Goal: Complete application form

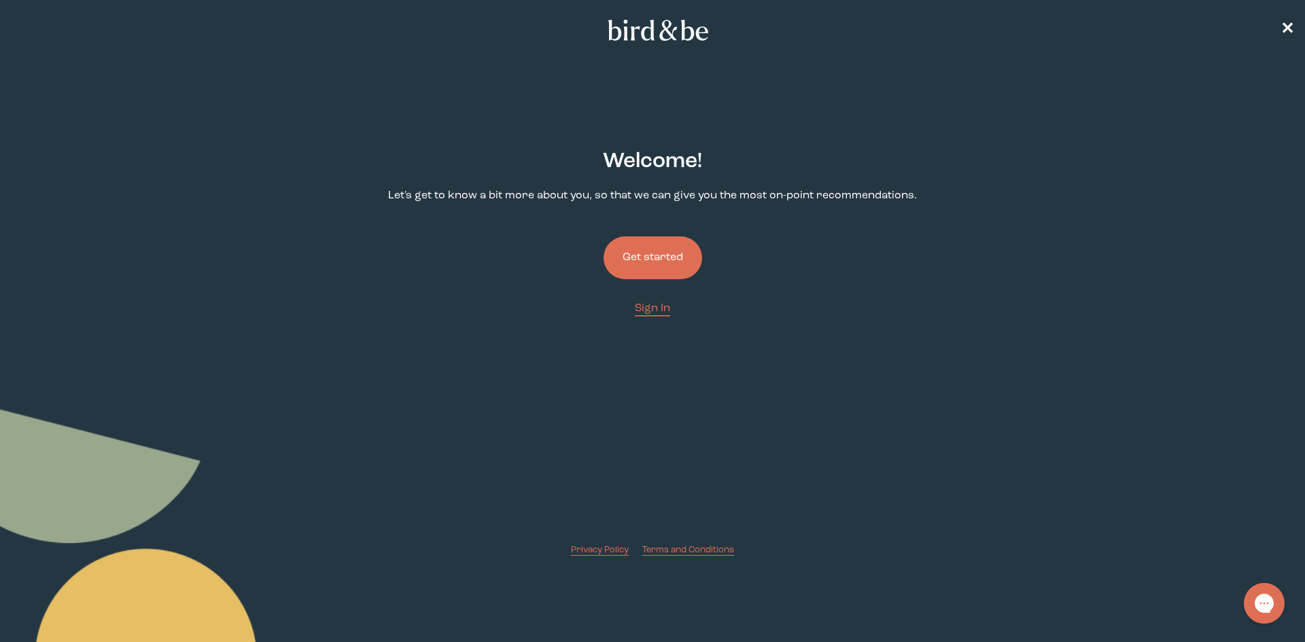
click at [664, 275] on button "Get started" at bounding box center [653, 258] width 99 height 43
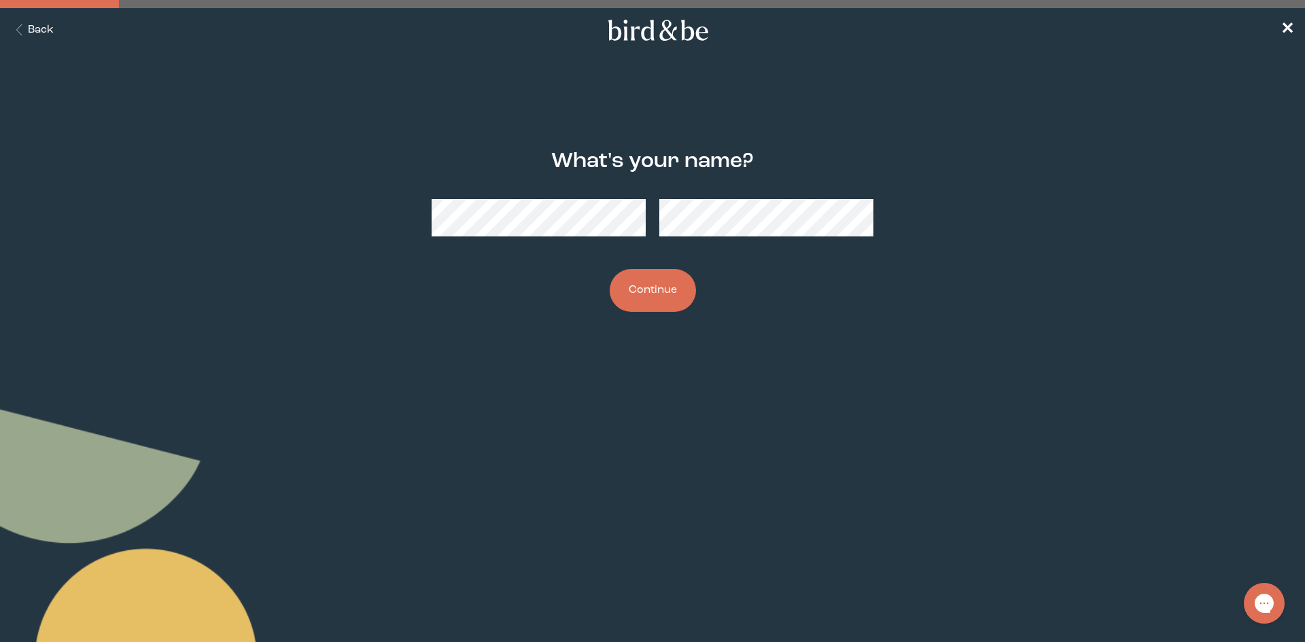
click at [665, 288] on button "Continue" at bounding box center [653, 290] width 86 height 43
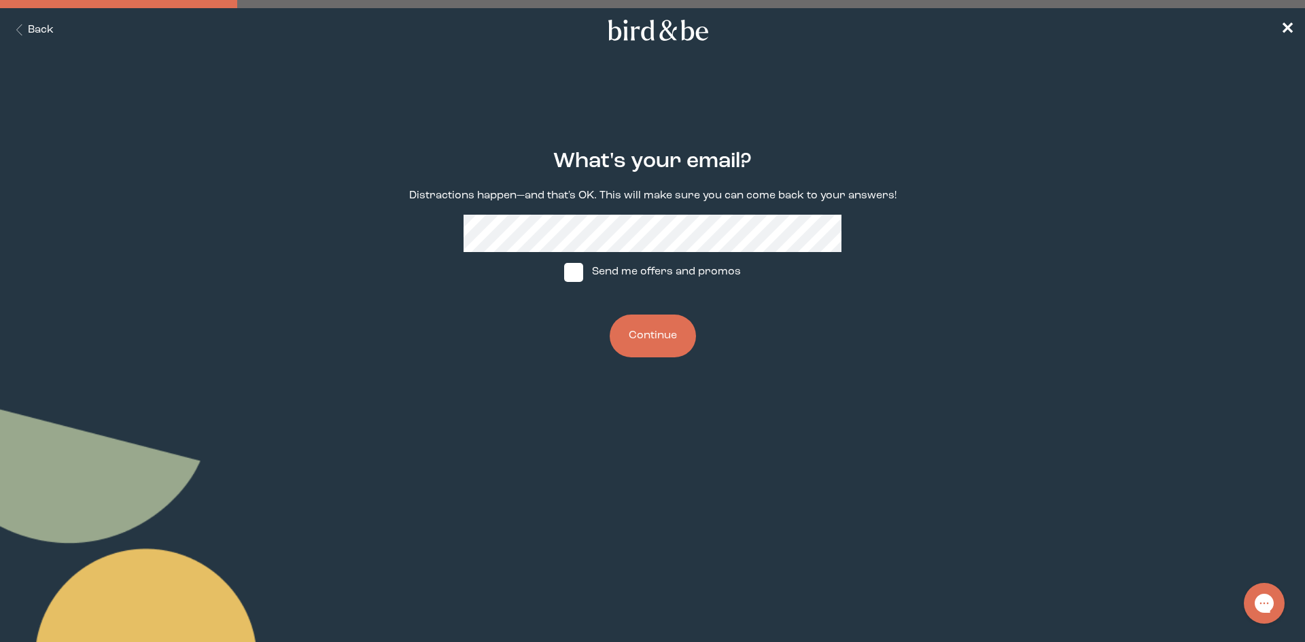
click at [644, 340] on button "Continue" at bounding box center [653, 336] width 86 height 43
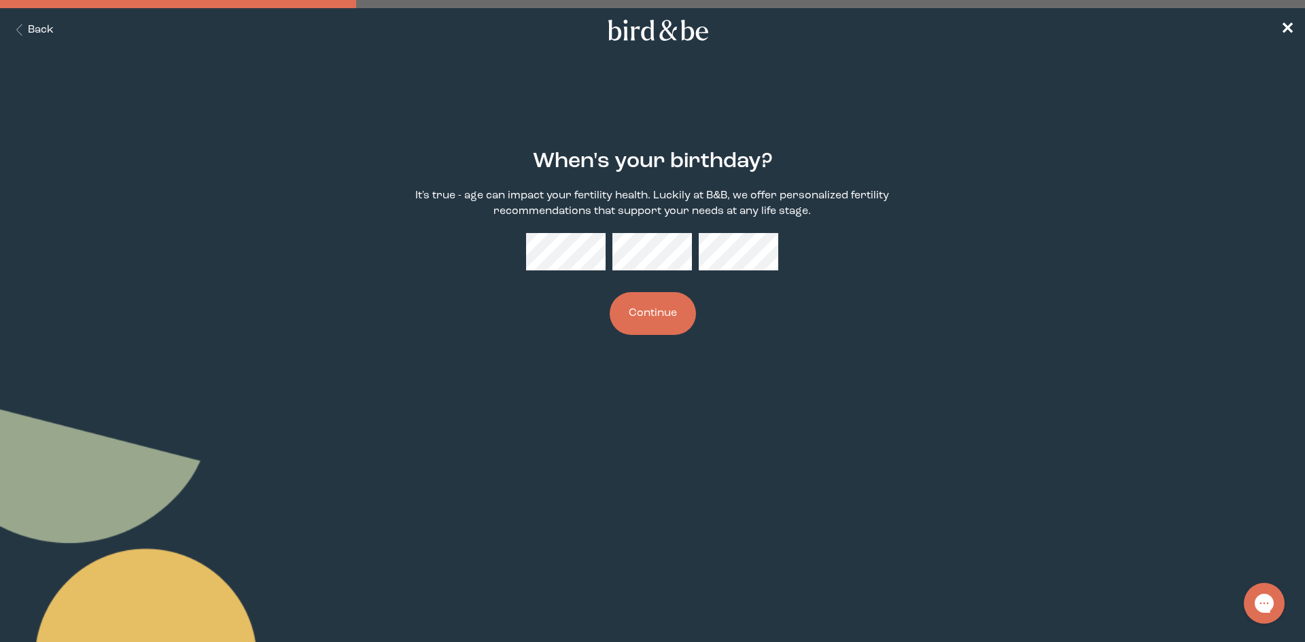
click at [708, 279] on div "When's your birthday? It's true - age can impact your fertility health. Luckily…" at bounding box center [652, 242] width 631 height 229
click at [632, 306] on button "Continue" at bounding box center [653, 313] width 86 height 43
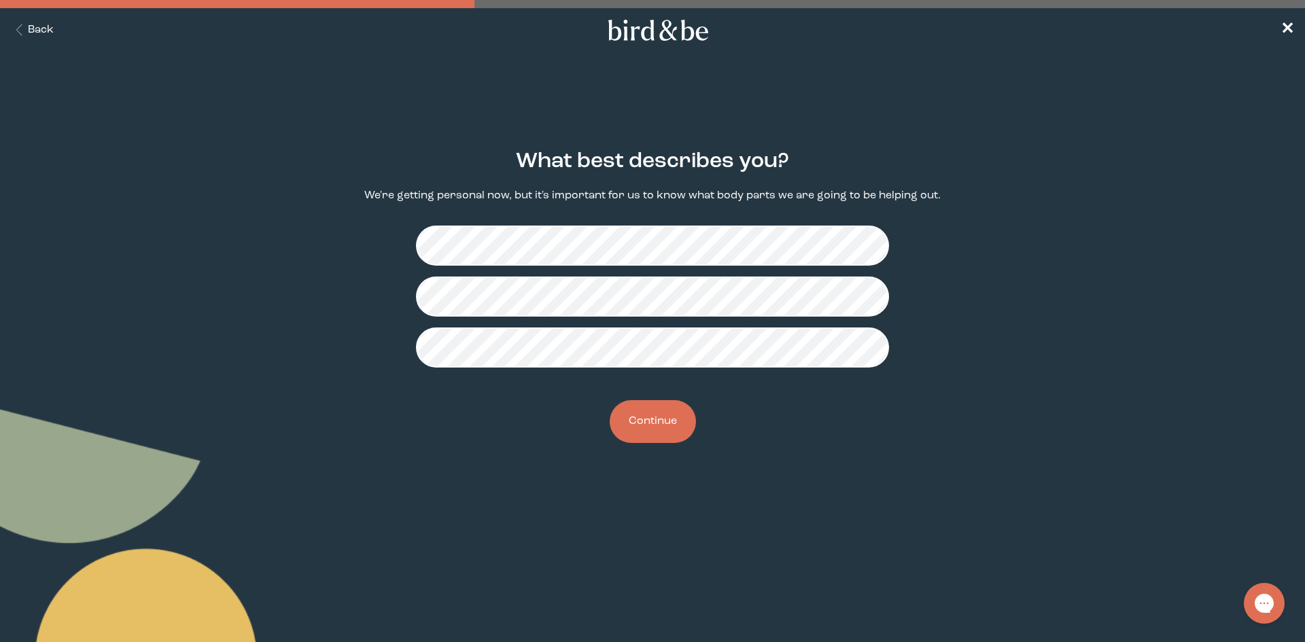
click at [660, 423] on button "Continue" at bounding box center [653, 421] width 86 height 43
click at [667, 426] on button "Continue" at bounding box center [653, 421] width 86 height 43
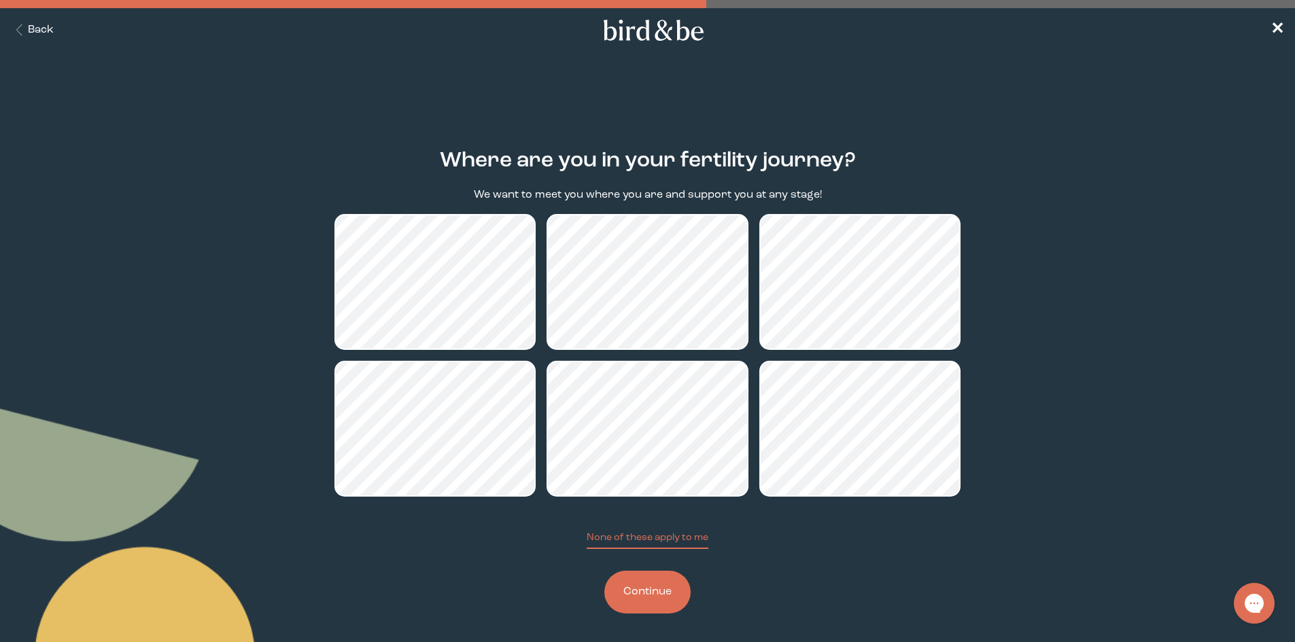
click at [645, 592] on button "Continue" at bounding box center [647, 592] width 86 height 43
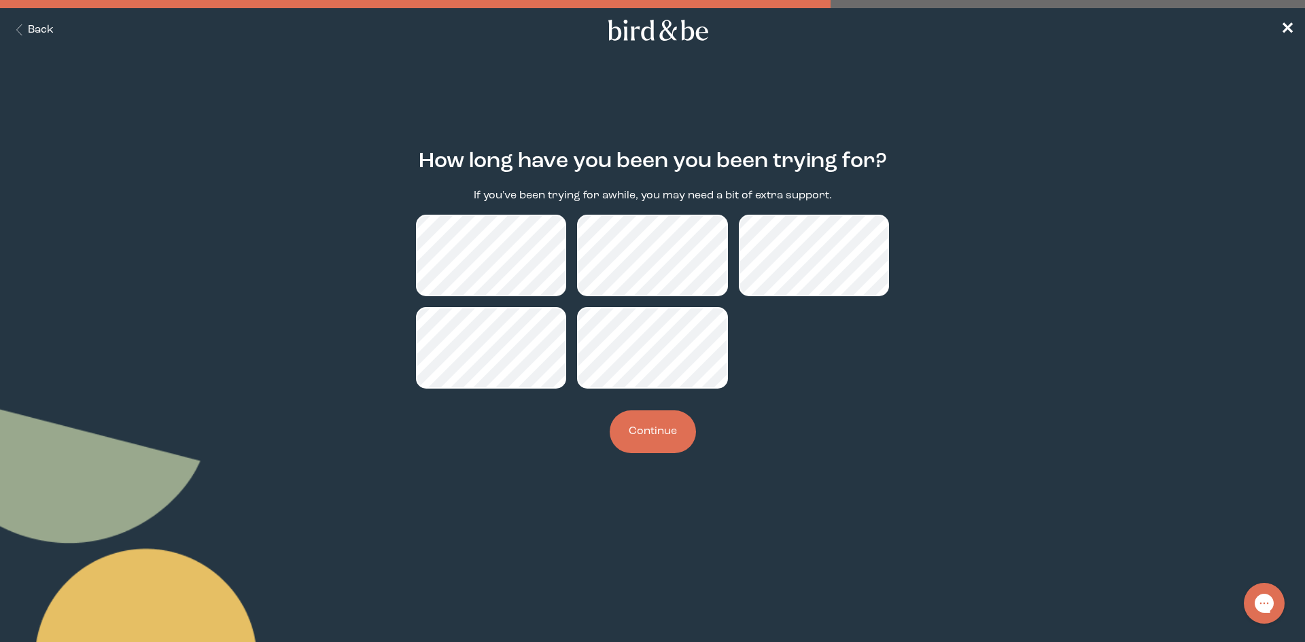
click at [675, 435] on button "Continue" at bounding box center [653, 432] width 86 height 43
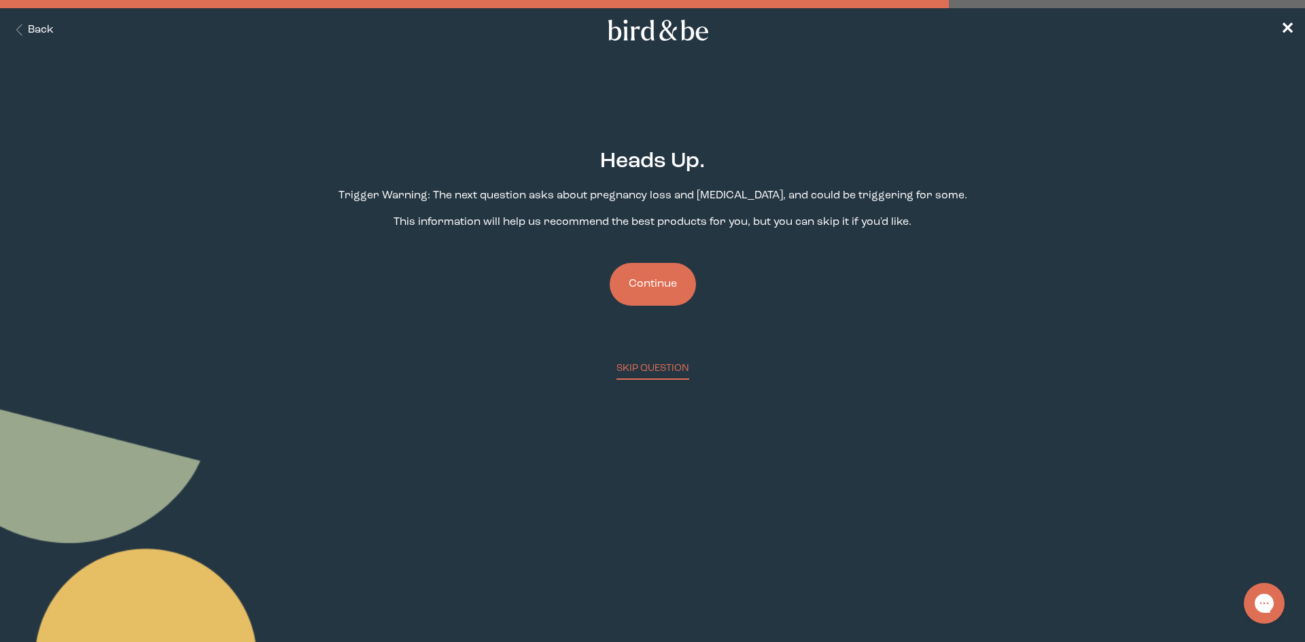
click at [635, 277] on button "Continue" at bounding box center [653, 284] width 86 height 43
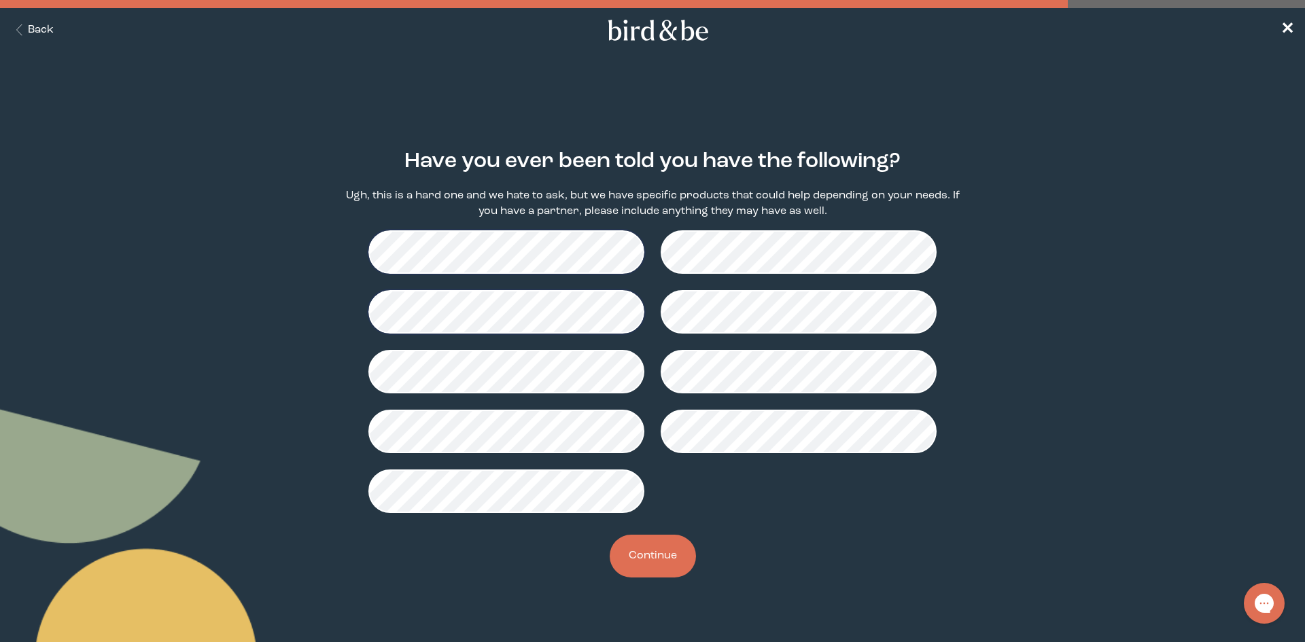
click at [659, 551] on button "Continue" at bounding box center [653, 556] width 86 height 43
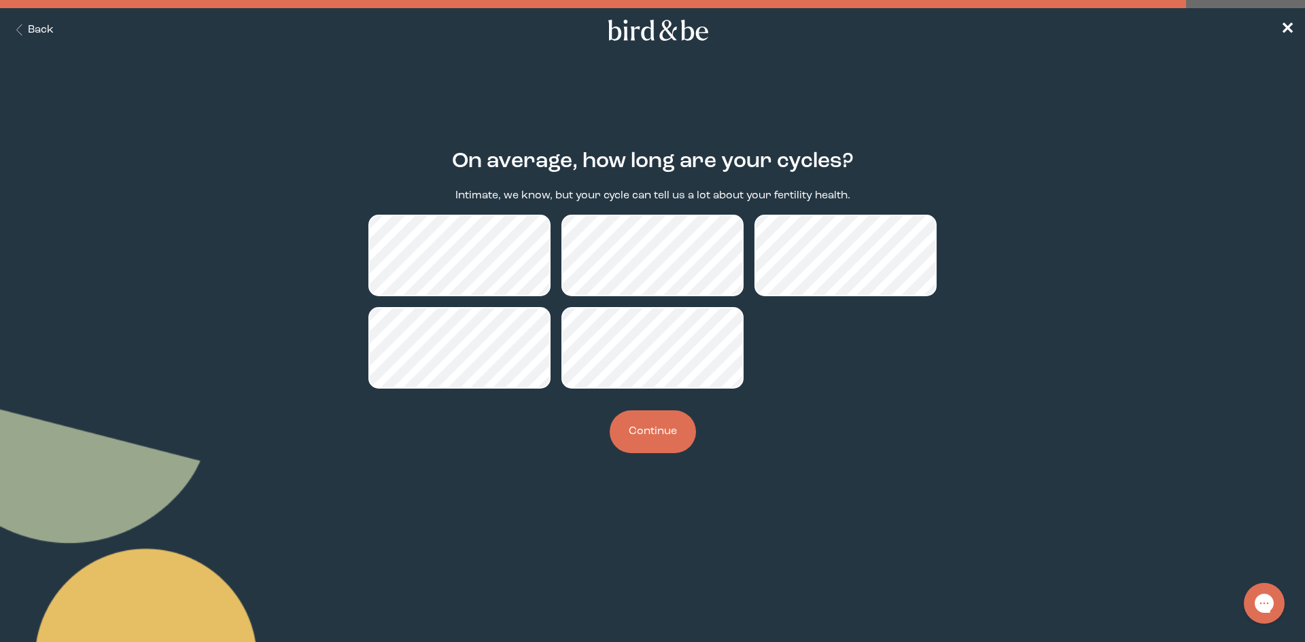
click at [647, 442] on button "Continue" at bounding box center [653, 432] width 86 height 43
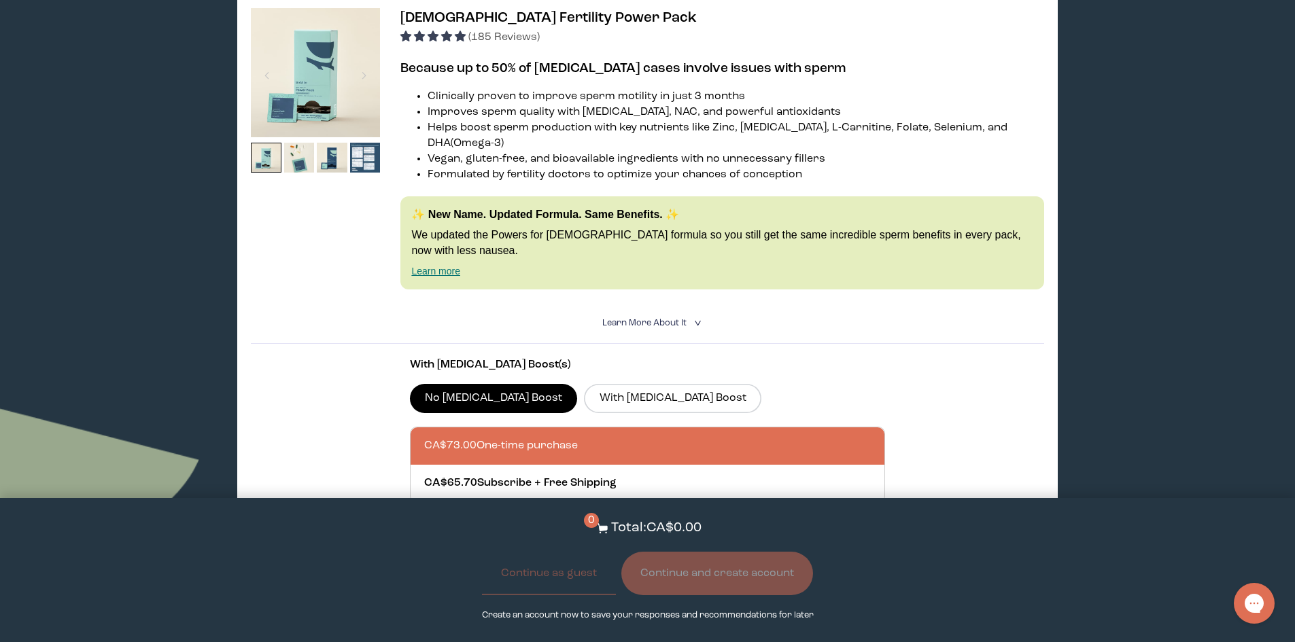
scroll to position [2651, 0]
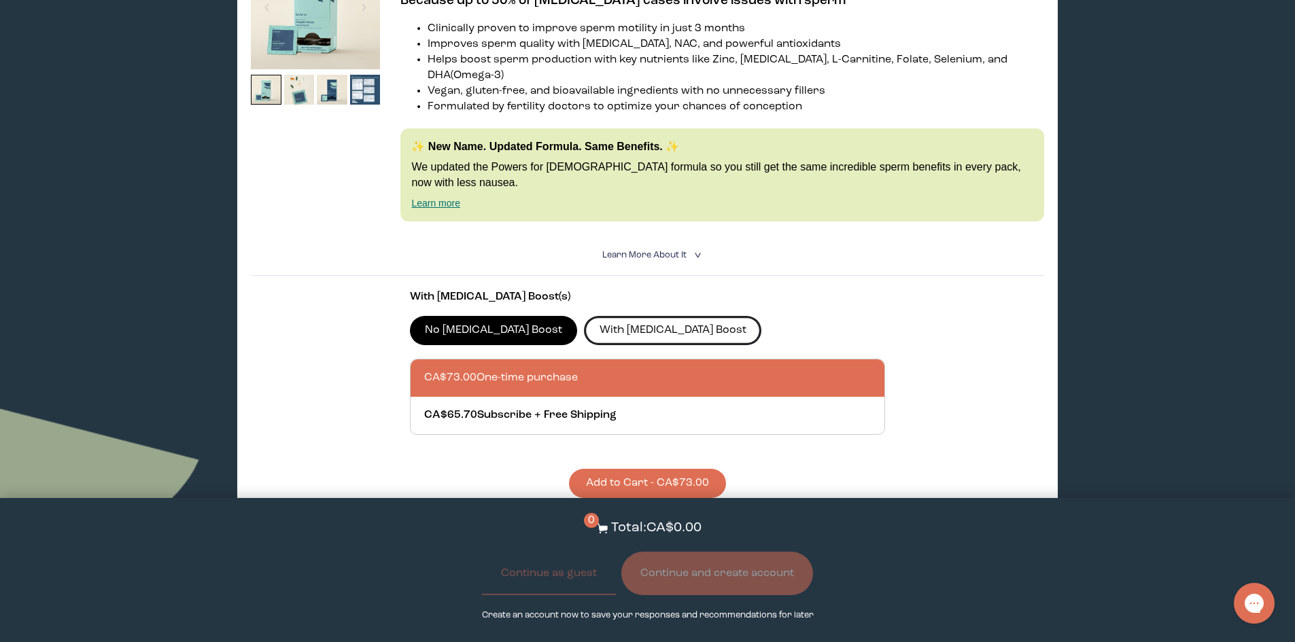
click at [627, 316] on label "With [MEDICAL_DATA] Boost" at bounding box center [672, 330] width 177 height 29
click at [0, 0] on input "With [MEDICAL_DATA] Boost" at bounding box center [0, 0] width 0 height 0
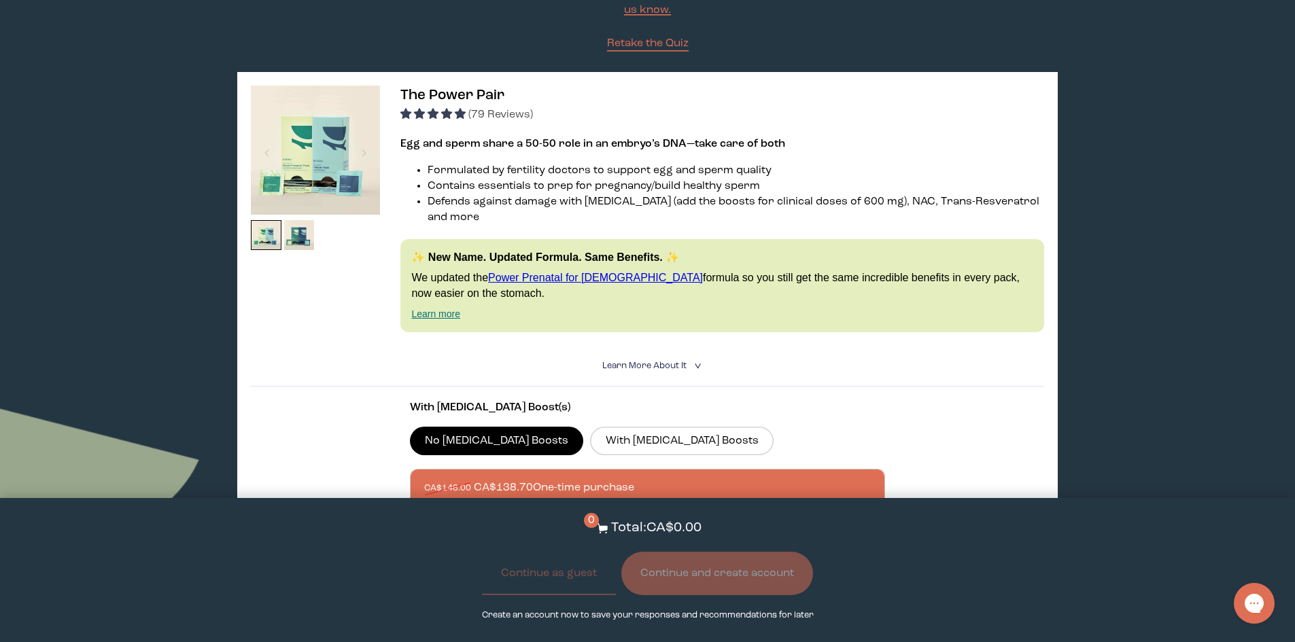
scroll to position [204, 0]
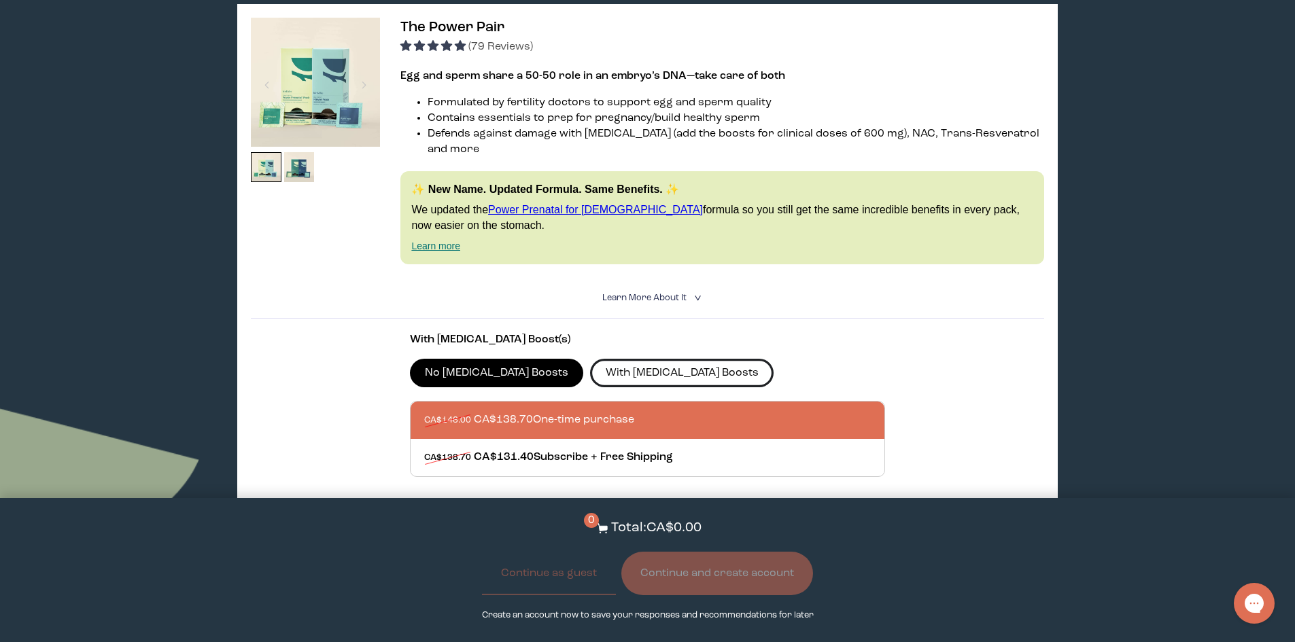
click at [620, 359] on label "With [MEDICAL_DATA] Boosts" at bounding box center [682, 373] width 184 height 29
click at [0, 0] on input "With [MEDICAL_DATA] Boosts" at bounding box center [0, 0] width 0 height 0
